Goal: Task Accomplishment & Management: Use online tool/utility

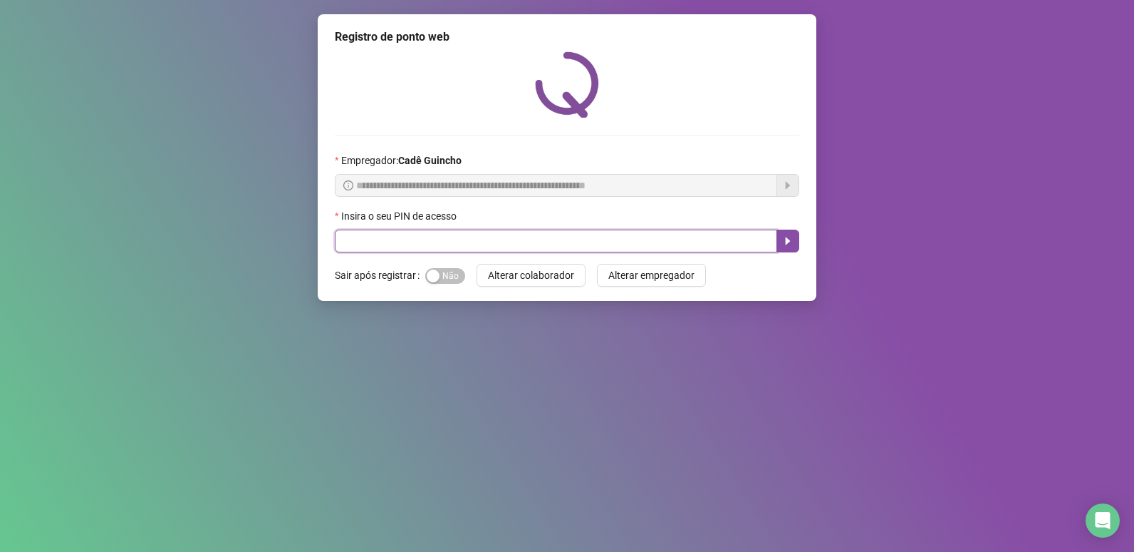
click at [507, 238] on input "text" at bounding box center [556, 240] width 443 height 23
type input "*****"
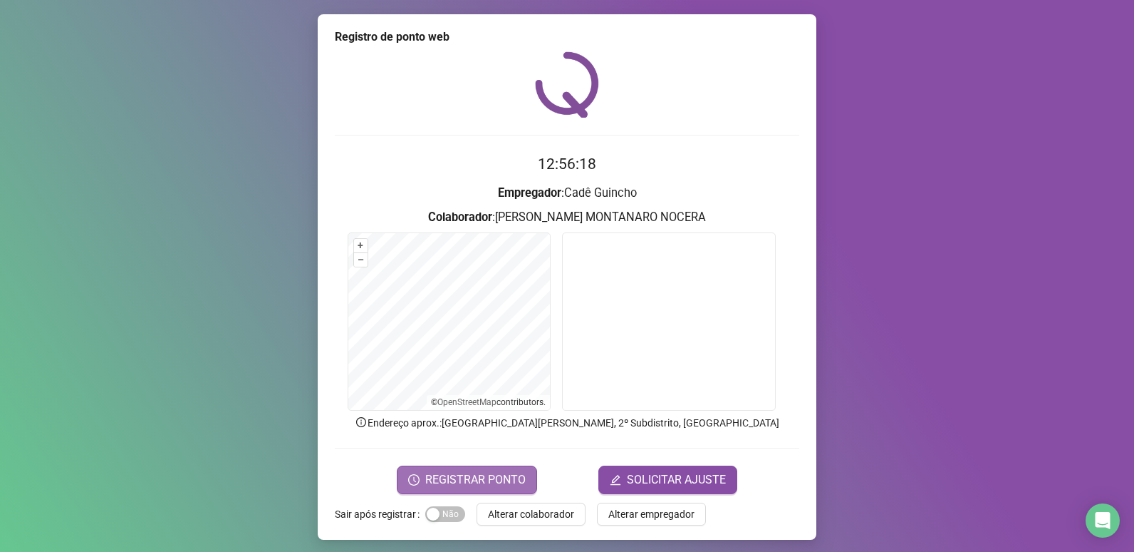
click at [467, 493] on button "REGISTRAR PONTO" at bounding box center [467, 479] width 140 height 29
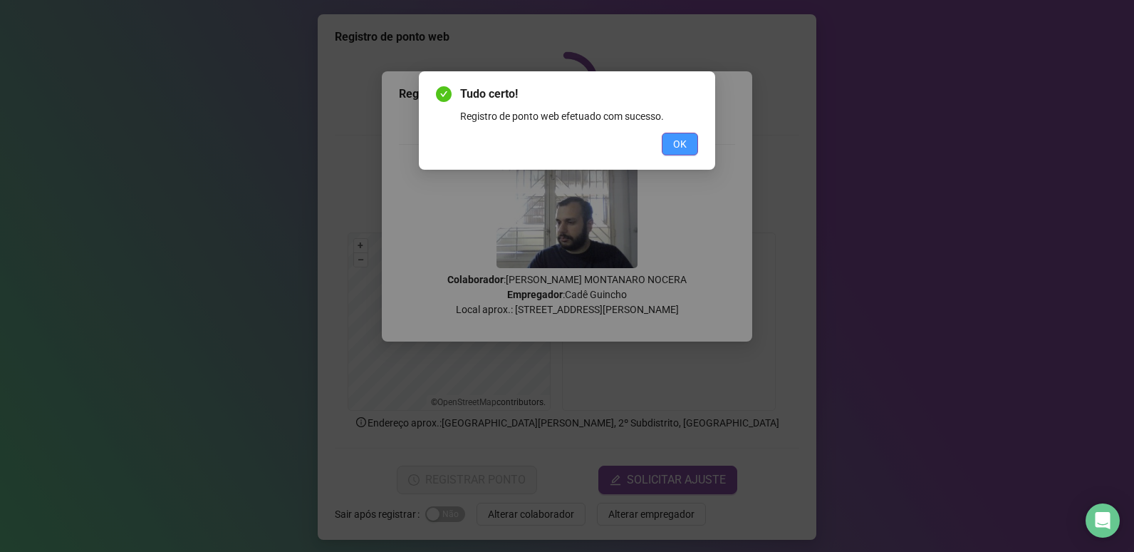
click at [685, 144] on span "OK" at bounding box center [680, 144] width 14 height 16
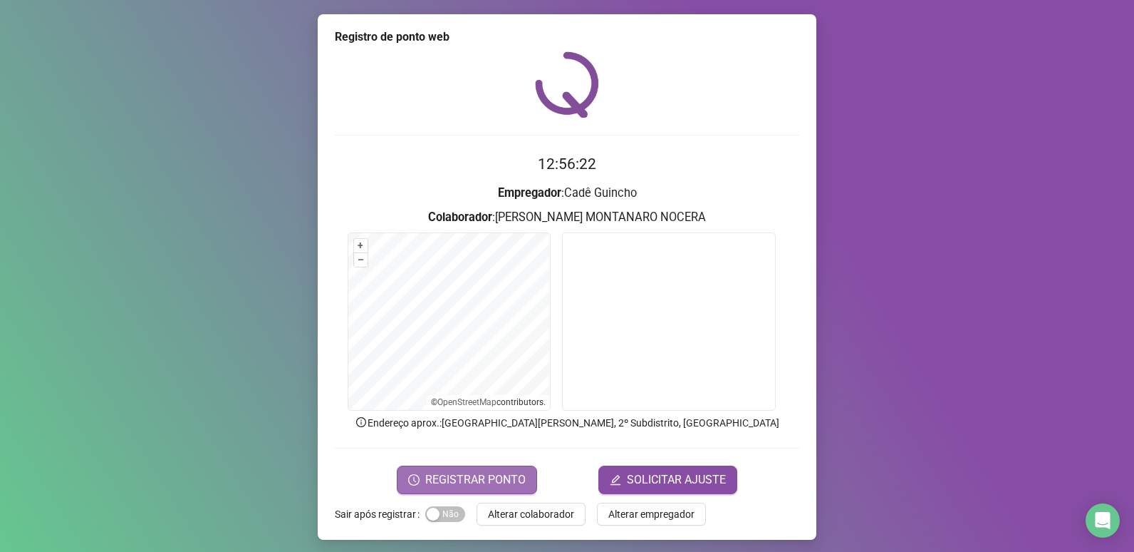
click at [507, 473] on span "REGISTRAR PONTO" at bounding box center [475, 479] width 100 height 17
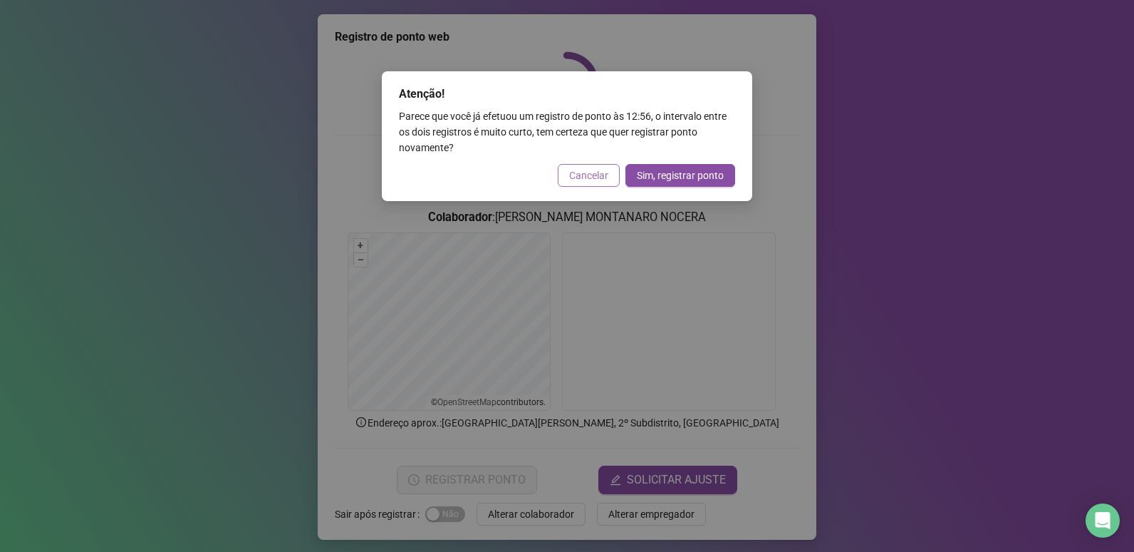
click at [579, 177] on span "Cancelar" at bounding box center [588, 175] width 39 height 16
